Goal: Register for event/course

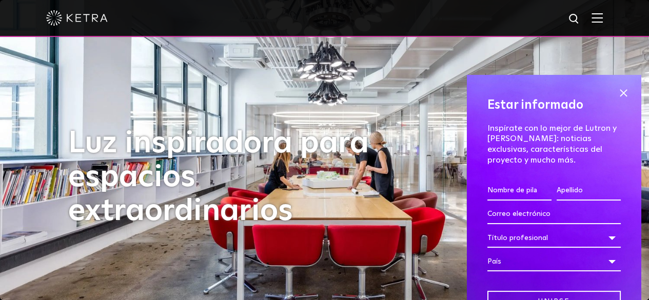
click at [503, 187] on input "First name *" at bounding box center [519, 190] width 64 height 19
type input "[PERSON_NAME]"
type input "[EMAIL_ADDRESS][DOMAIN_NAME]"
select select "[GEOGRAPHIC_DATA]"
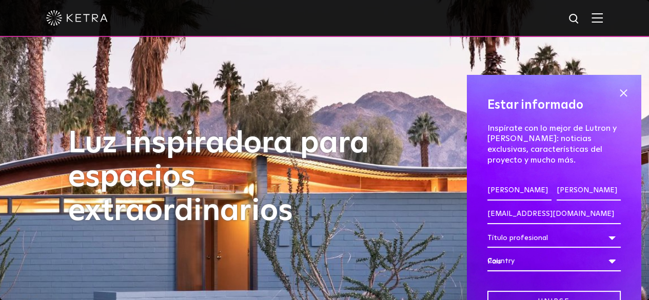
click at [602, 238] on div "Título profesional" at bounding box center [553, 237] width 133 height 19
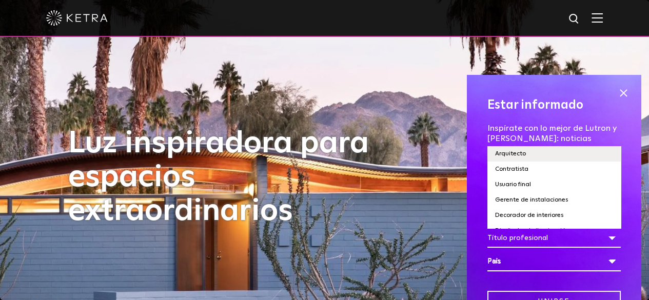
click at [550, 155] on li "Arquitecto" at bounding box center [553, 153] width 133 height 15
select select "Architect"
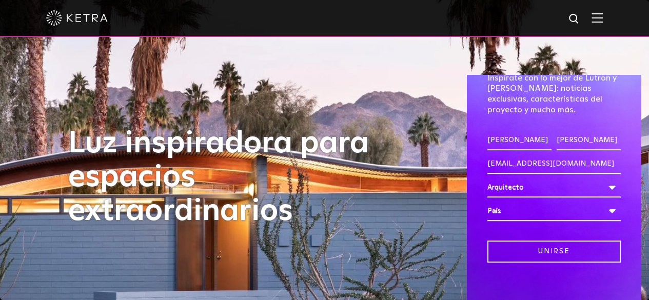
scroll to position [58, 0]
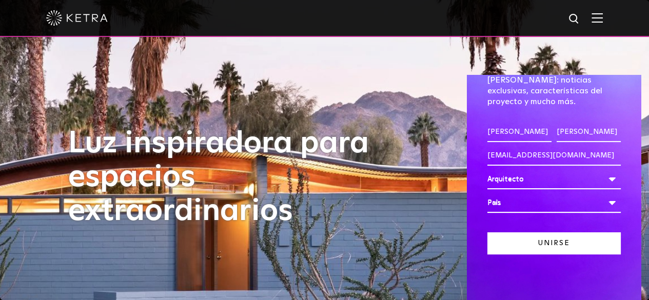
click at [580, 240] on input "Unirse" at bounding box center [553, 243] width 133 height 22
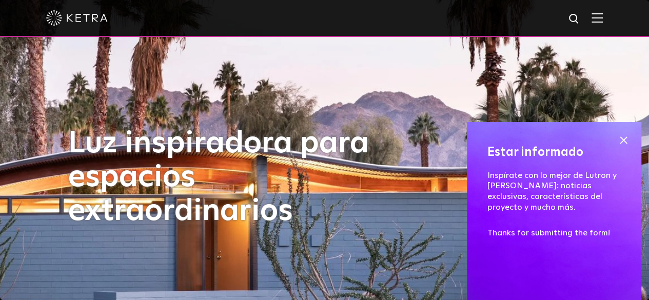
scroll to position [0, 0]
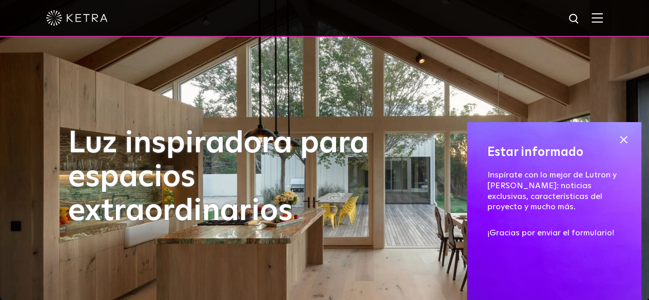
click at [603, 19] on img at bounding box center [597, 18] width 11 height 10
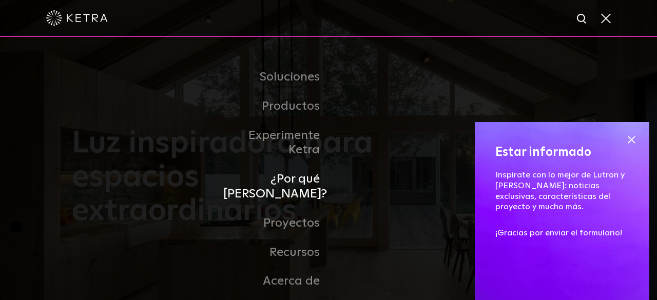
click at [298, 177] on font "¿Por qué [PERSON_NAME]?" at bounding box center [275, 186] width 104 height 27
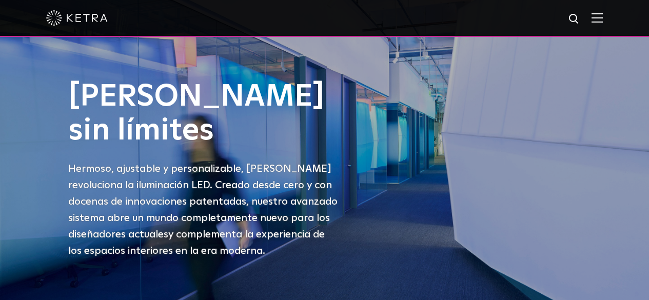
select select "Architect"
select select "[GEOGRAPHIC_DATA]"
select select "Architect"
select select "[GEOGRAPHIC_DATA]"
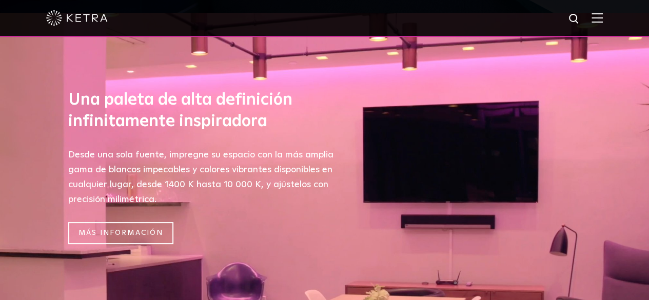
scroll to position [308, 0]
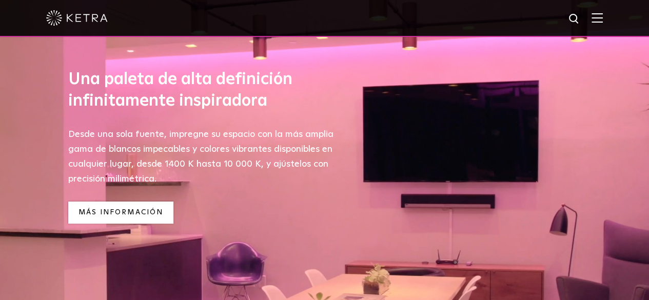
click at [139, 216] on font "Más información" at bounding box center [121, 212] width 85 height 7
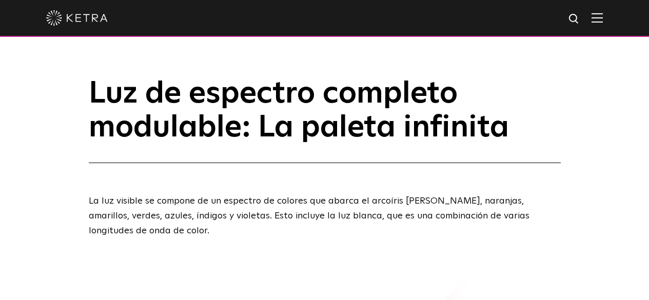
select select "Architect"
select select "[GEOGRAPHIC_DATA]"
select select "Architect"
select select "[GEOGRAPHIC_DATA]"
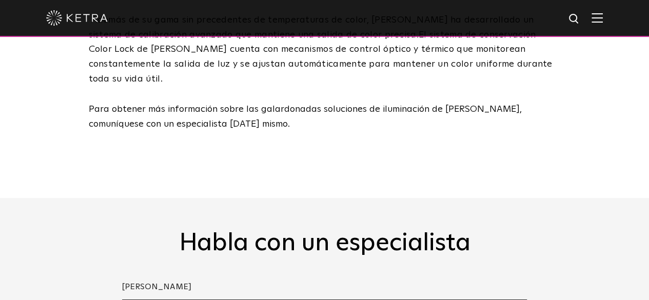
scroll to position [2073, 0]
